Goal: Task Accomplishment & Management: Complete application form

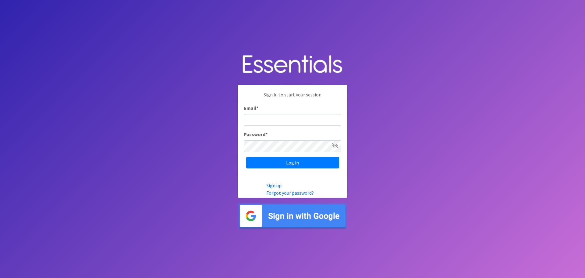
click at [294, 212] on img at bounding box center [293, 215] width 110 height 27
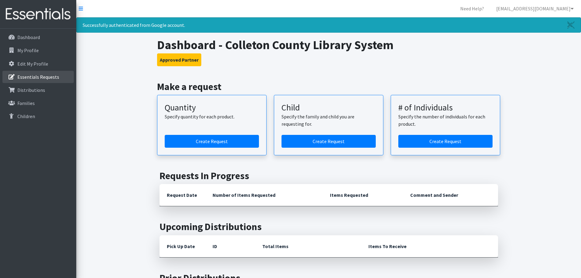
click at [43, 74] on p "Essentials Requests" at bounding box center [38, 77] width 42 height 6
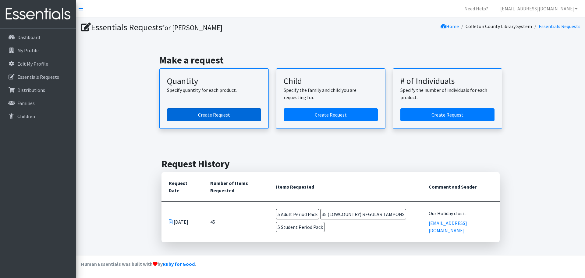
click at [237, 117] on link "Create Request" at bounding box center [214, 114] width 94 height 13
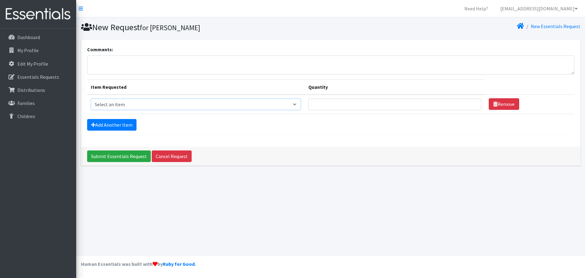
click at [215, 103] on select "Select an item (LOWCOUNTRY) REGULAR TAMPONS Adult Period Pack Student Period Pa…" at bounding box center [196, 104] width 211 height 12
click at [361, 138] on div "Comments: Item Requested Quantity Item Requested Select an item (LOWCOUNTRY) RE…" at bounding box center [331, 93] width 500 height 107
